Goal: Communication & Community: Answer question/provide support

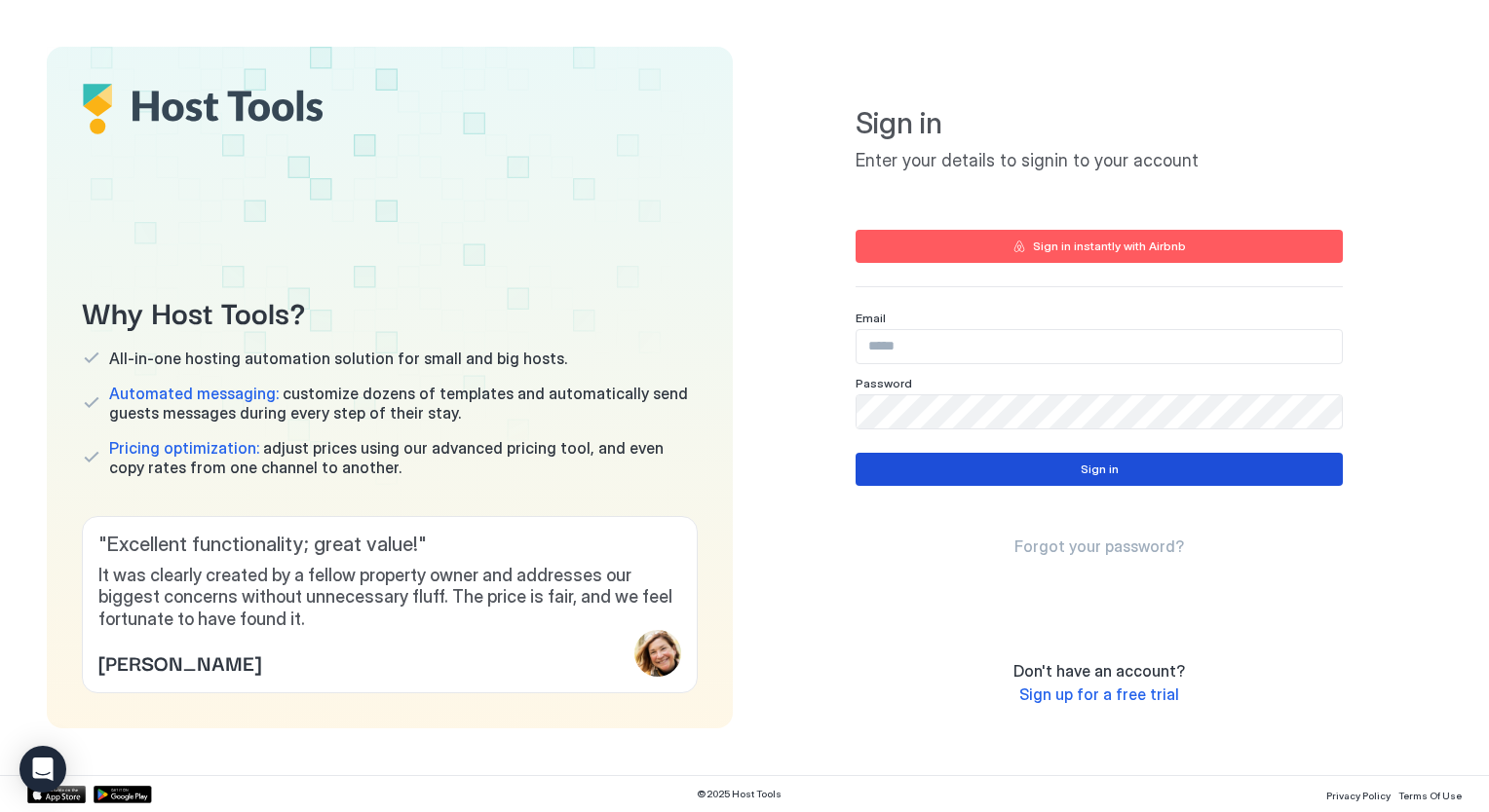
type input "**********"
click at [1099, 474] on div "Sign in" at bounding box center [1100, 469] width 38 height 18
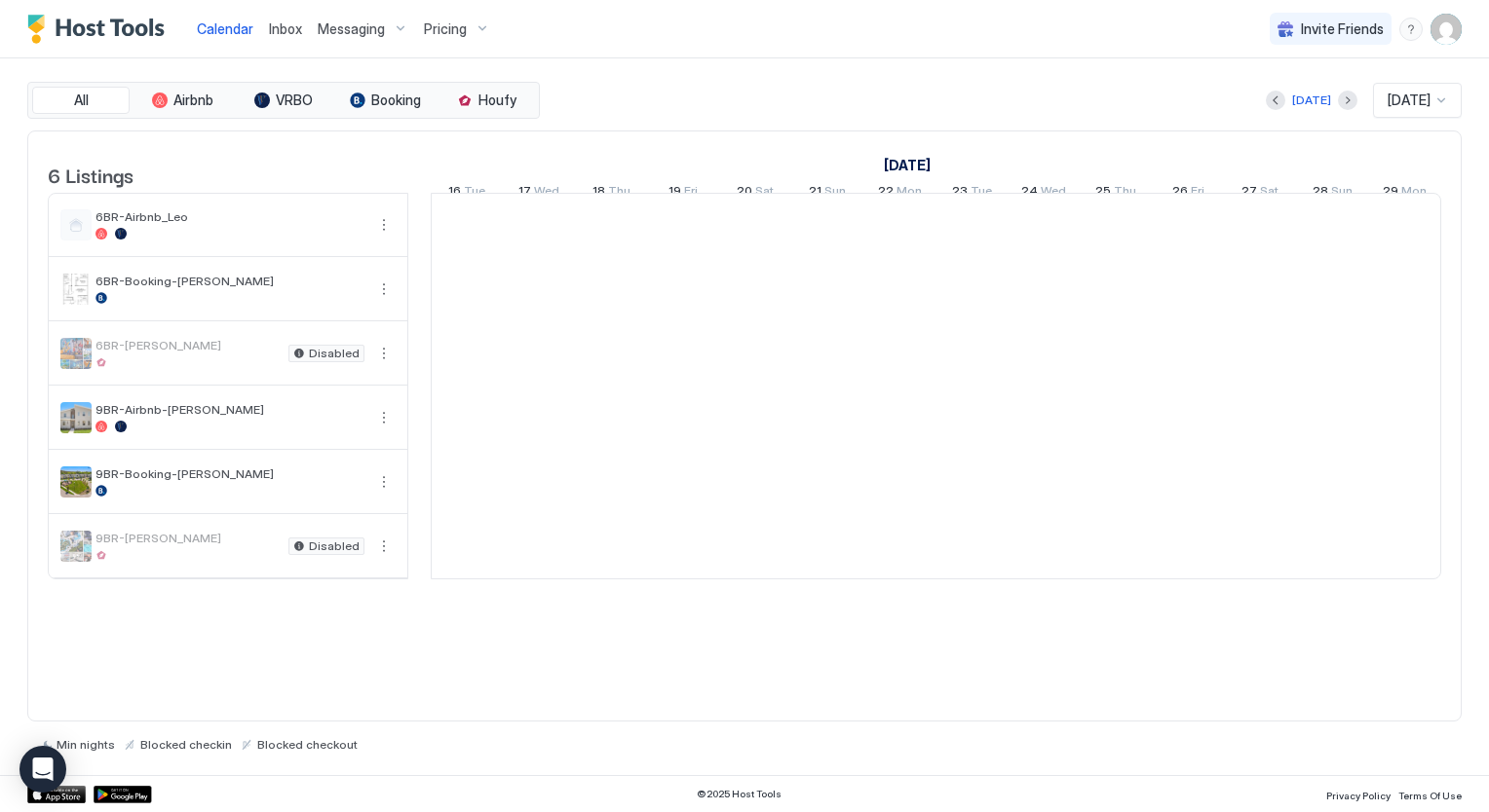
scroll to position [0, 1083]
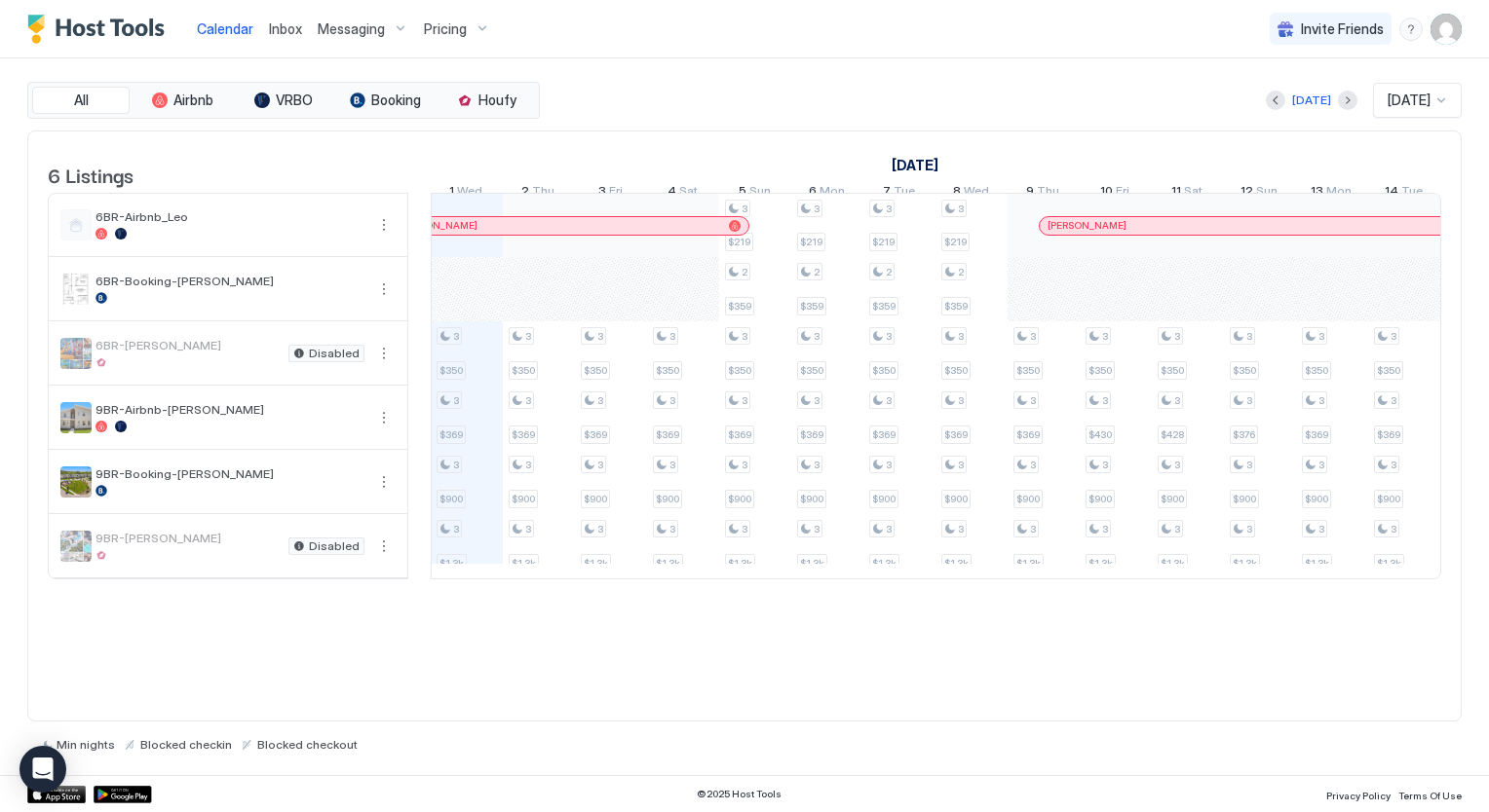
click at [338, 29] on span "Messaging" at bounding box center [351, 29] width 67 height 18
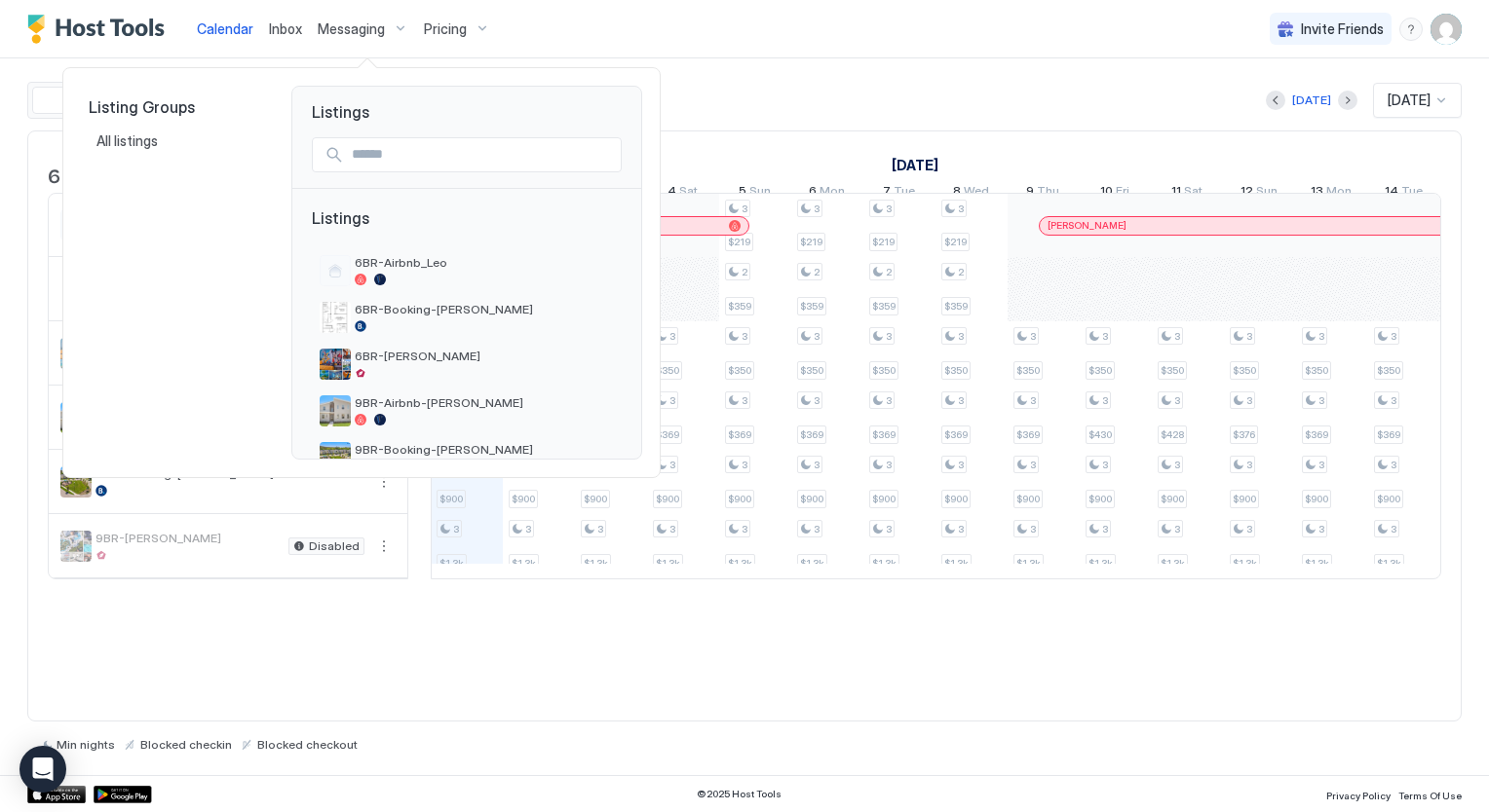
click at [344, 34] on div at bounding box center [744, 406] width 1489 height 812
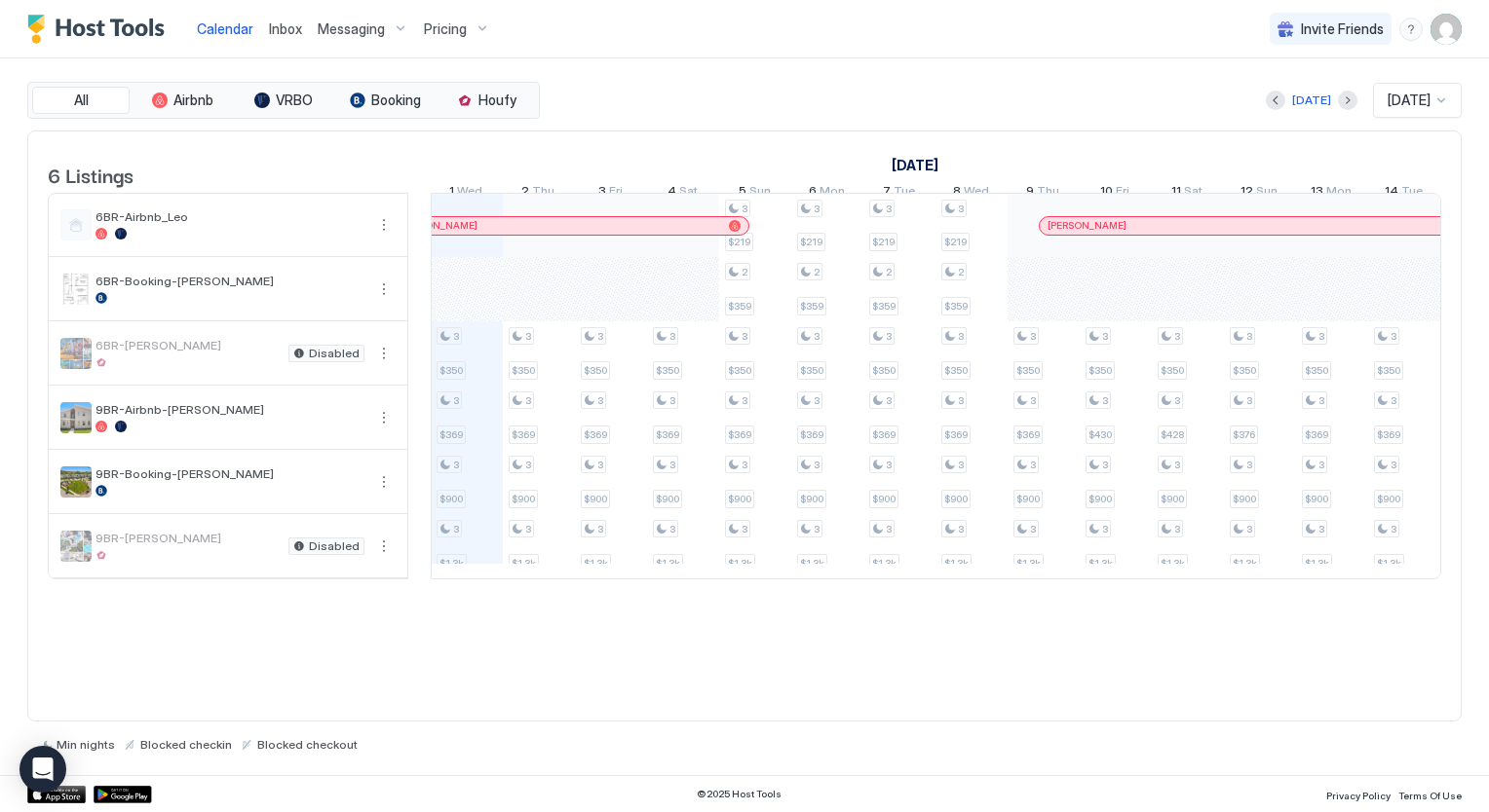
click at [273, 29] on span "Inbox" at bounding box center [285, 28] width 33 height 17
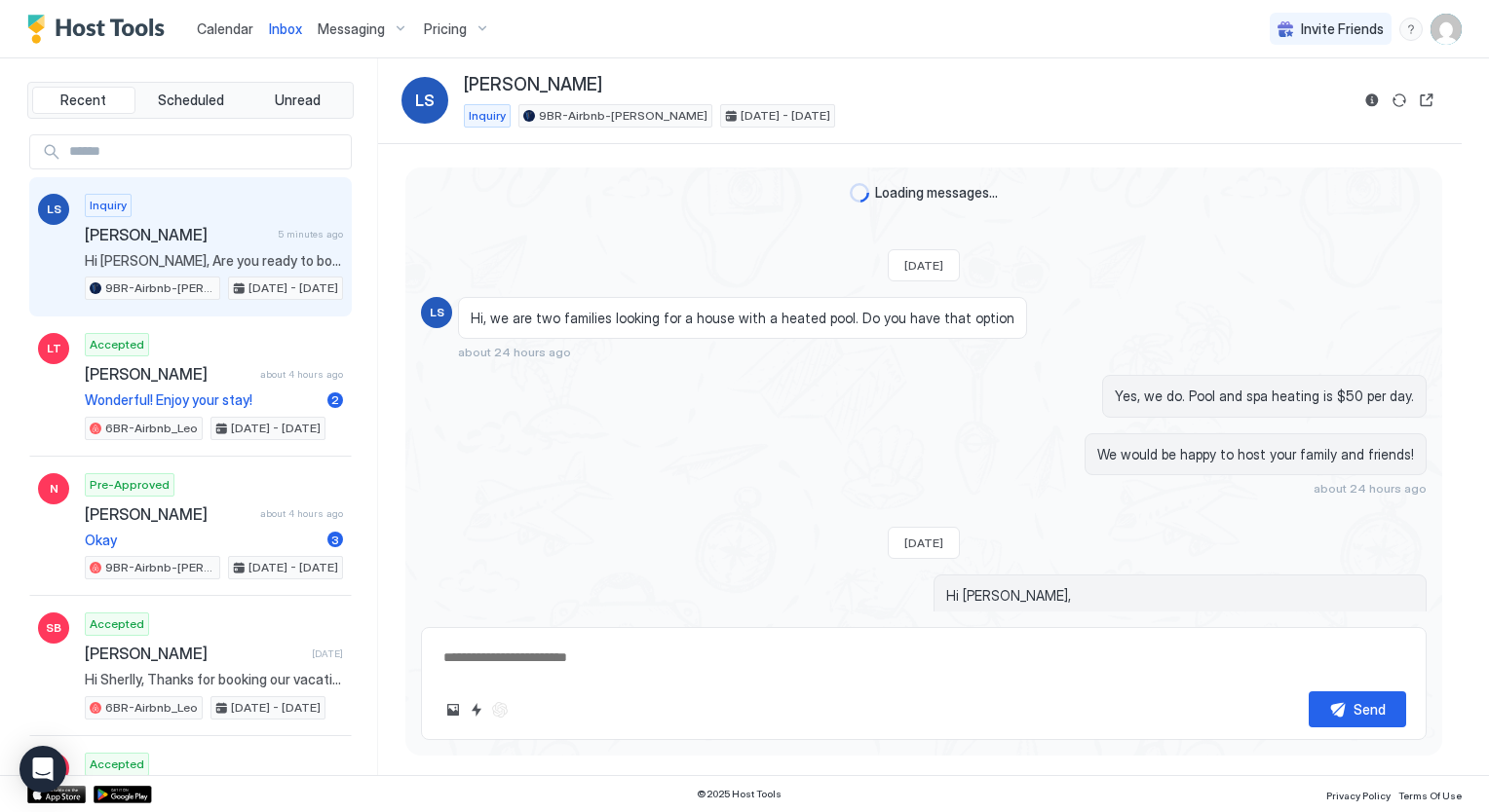
scroll to position [107, 0]
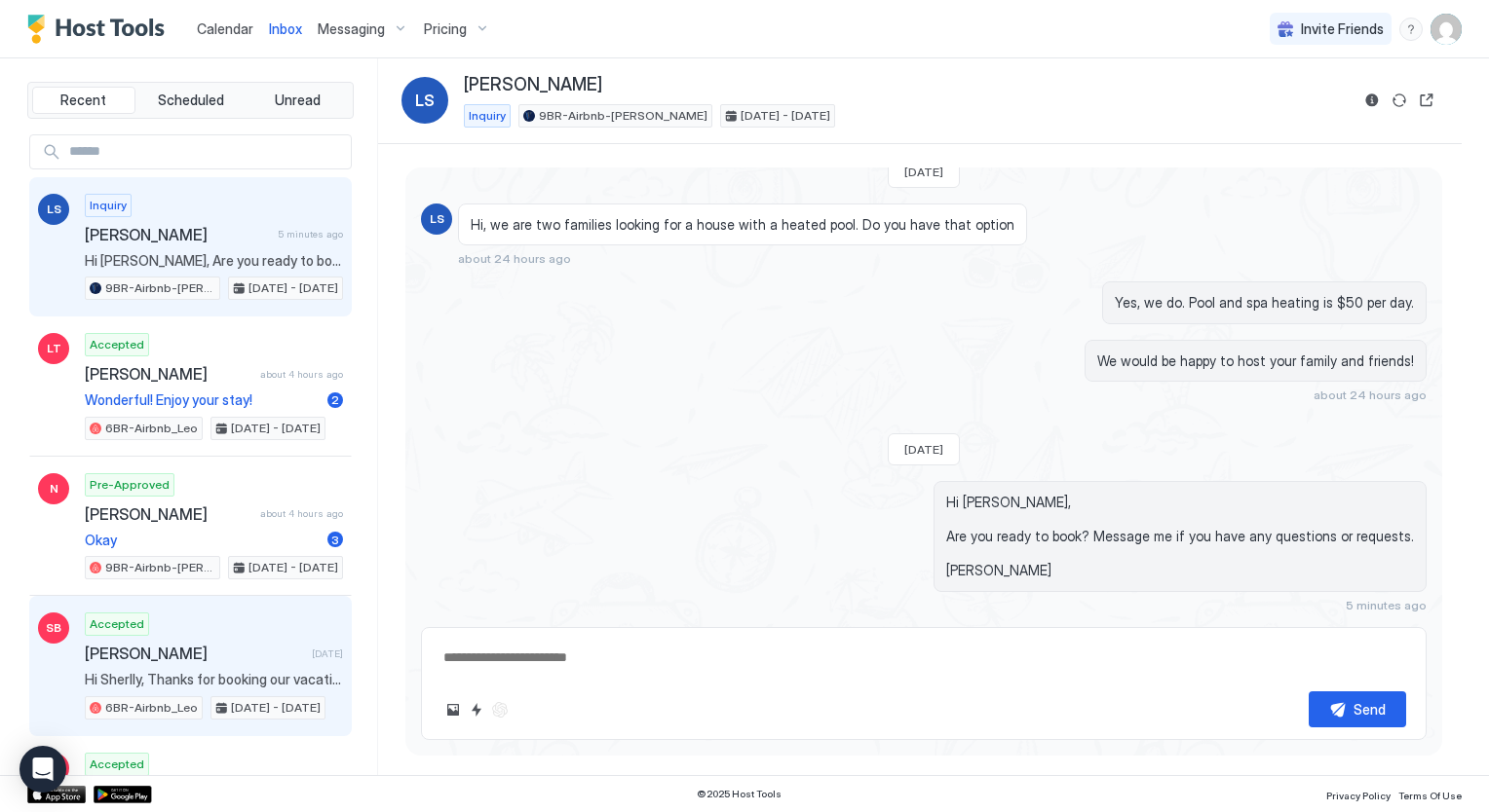
click at [168, 644] on span "[PERSON_NAME]" at bounding box center [194, 654] width 219 height 20
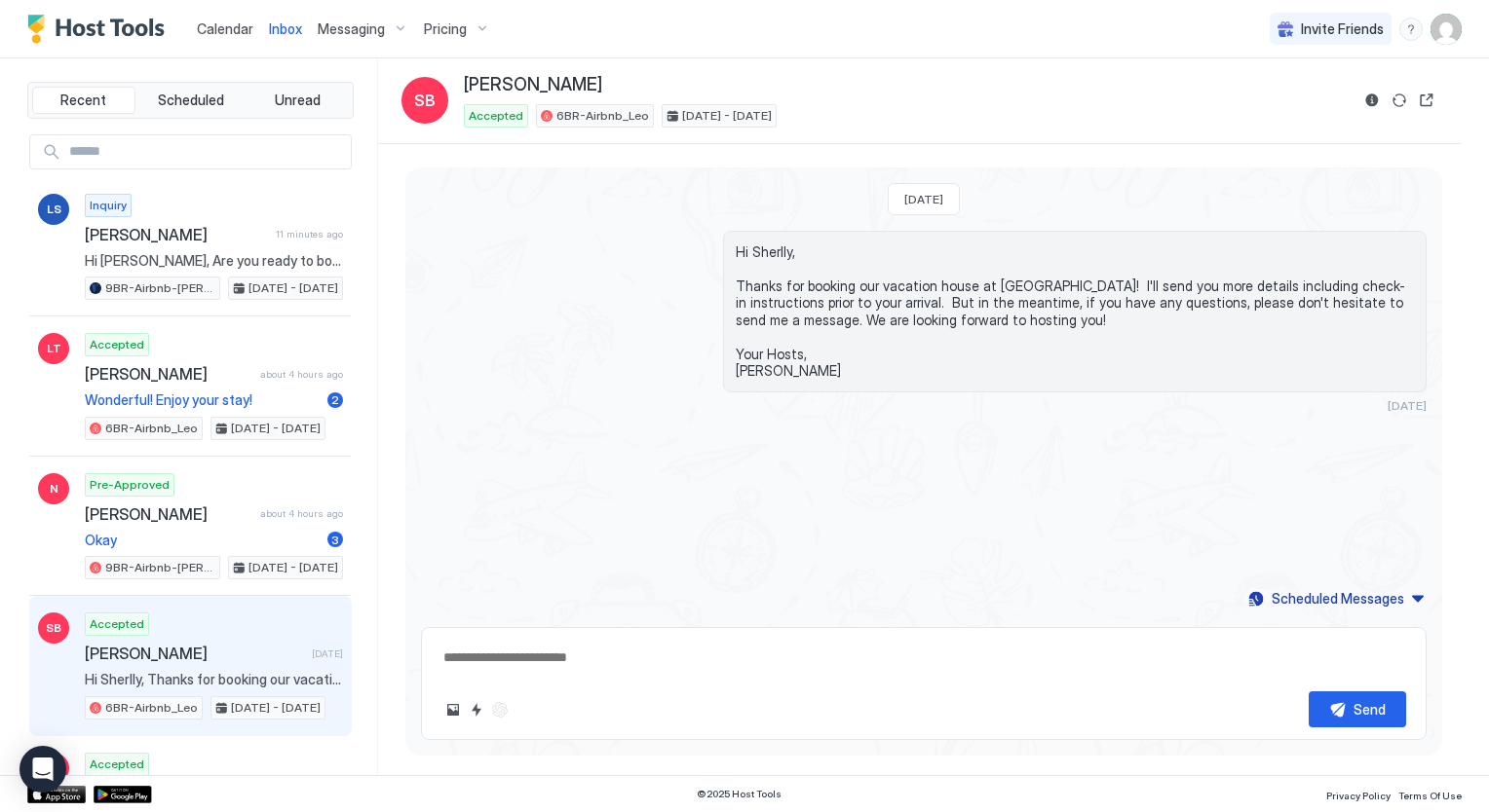
type textarea "*"
